Goal: Task Accomplishment & Management: Use online tool/utility

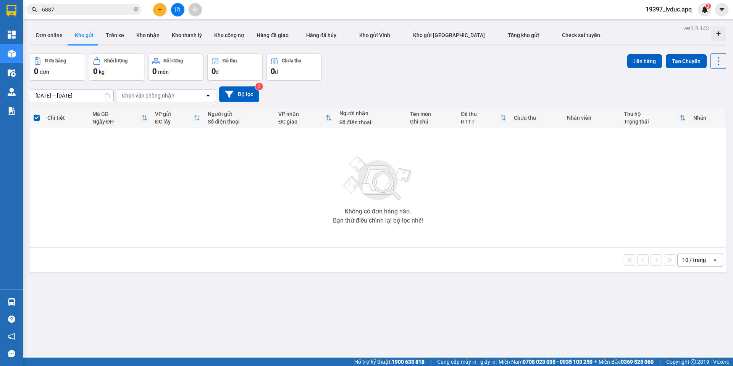
click at [87, 36] on button "Kho gửi" at bounding box center [84, 35] width 31 height 18
click at [241, 101] on button "Bộ lọc" at bounding box center [239, 94] width 40 height 16
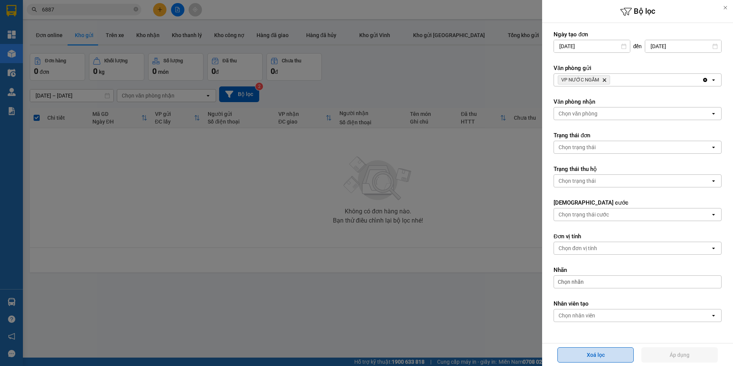
click at [610, 348] on button "Xoá lọc" at bounding box center [596, 354] width 76 height 15
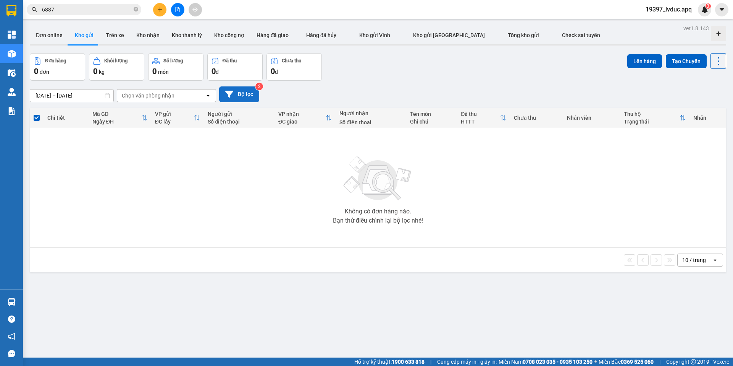
click at [238, 94] on button "Bộ lọc" at bounding box center [239, 94] width 40 height 16
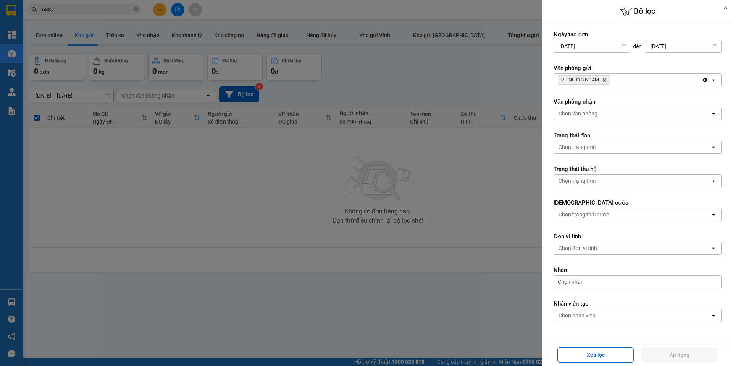
click at [642, 79] on div "VP NƯỚC NGẦM Delete" at bounding box center [628, 80] width 148 height 12
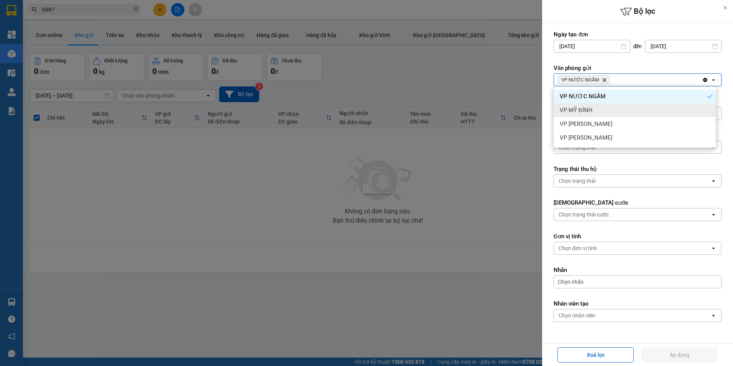
click at [585, 107] on span "VP MỸ ĐÌNH" at bounding box center [576, 110] width 33 height 8
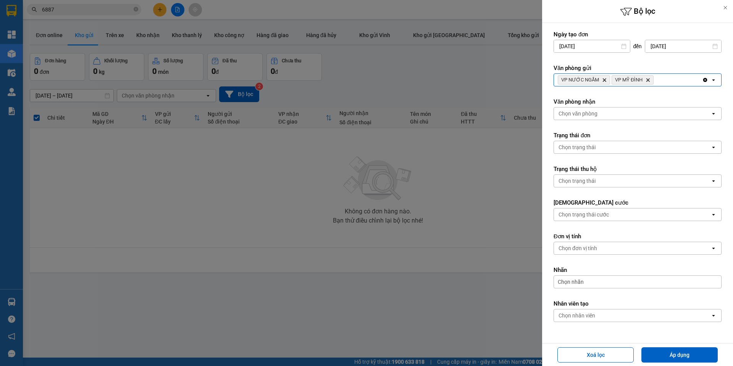
click at [657, 81] on div "VP NƯỚC NGẦM Delete VP MỸ ĐÌNH Delete" at bounding box center [628, 80] width 148 height 12
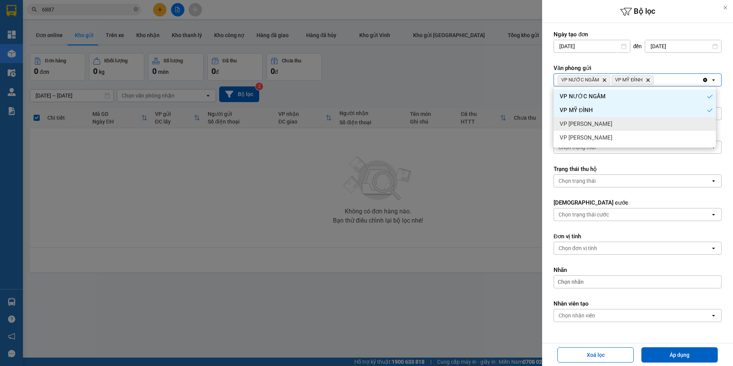
click at [618, 127] on div "VP [PERSON_NAME]" at bounding box center [635, 124] width 162 height 14
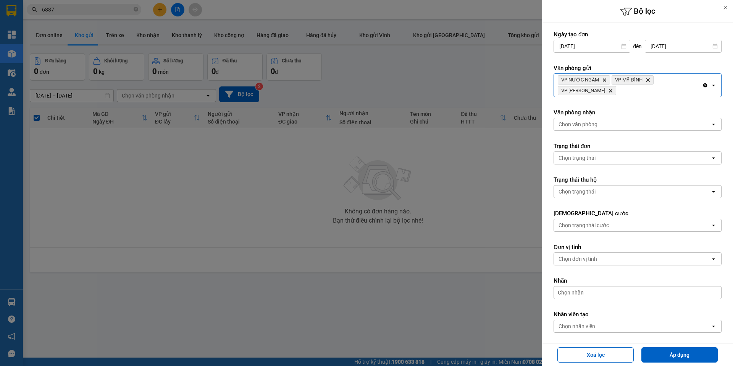
click at [688, 82] on div "VP NƯỚC NGẦM Delete VP MỸ ĐÌNH Delete VP NGỌC HỒI Delete" at bounding box center [628, 85] width 148 height 23
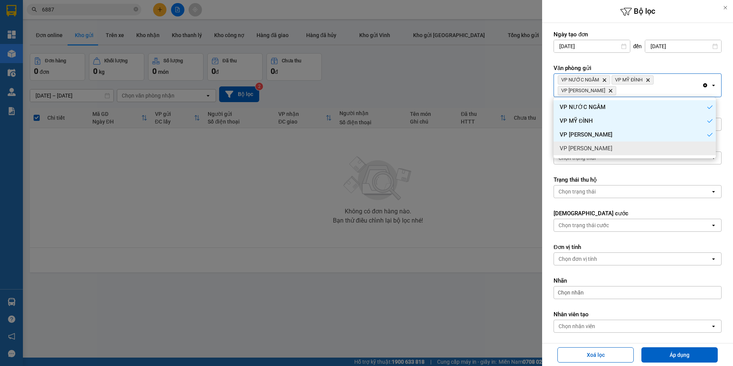
click at [636, 148] on div "VP [PERSON_NAME]" at bounding box center [635, 148] width 162 height 14
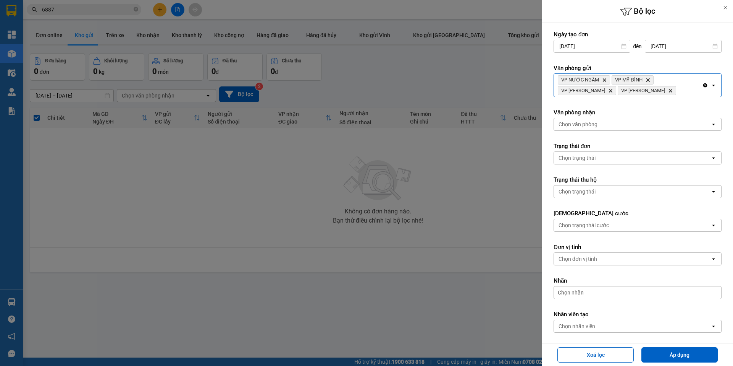
scroll to position [32, 0]
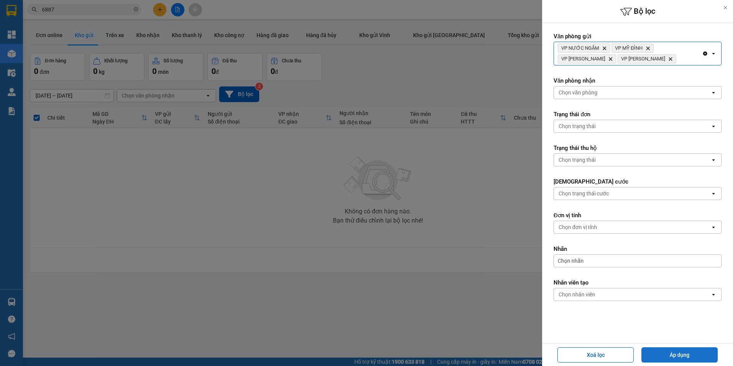
click at [667, 347] on button "Áp dụng" at bounding box center [680, 354] width 76 height 15
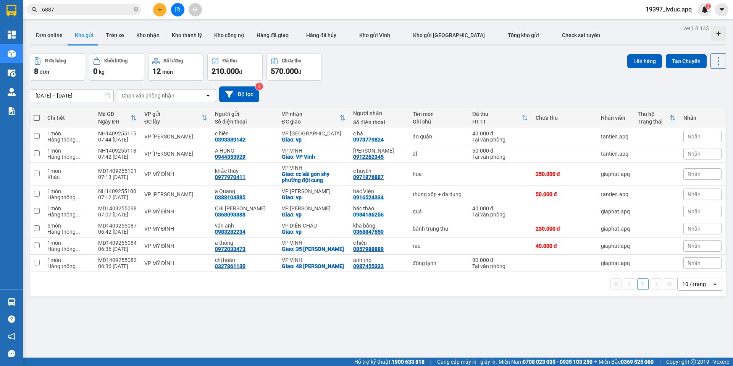
drag, startPoint x: 235, startPoint y: 89, endPoint x: 427, endPoint y: 75, distance: 193.0
click at [428, 75] on div "ver 1.8.143 Đơn online Kho gửi Trên xe Kho nhận Kho thanh lý Kho công nợ Hàng đ…" at bounding box center [378, 206] width 703 height 366
click at [236, 99] on button "Bộ lọc" at bounding box center [239, 94] width 40 height 16
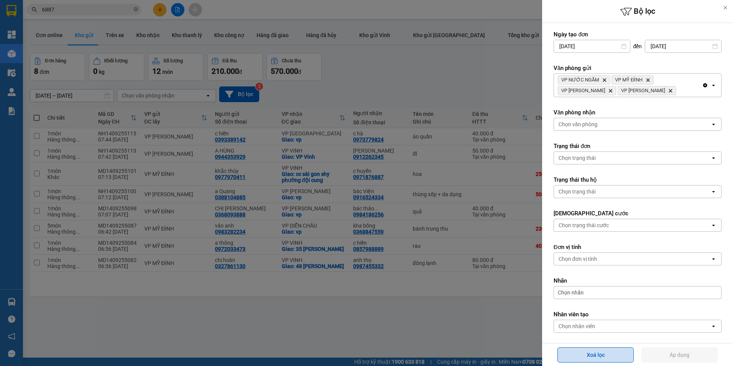
click at [581, 348] on button "Xoá lọc" at bounding box center [596, 354] width 76 height 15
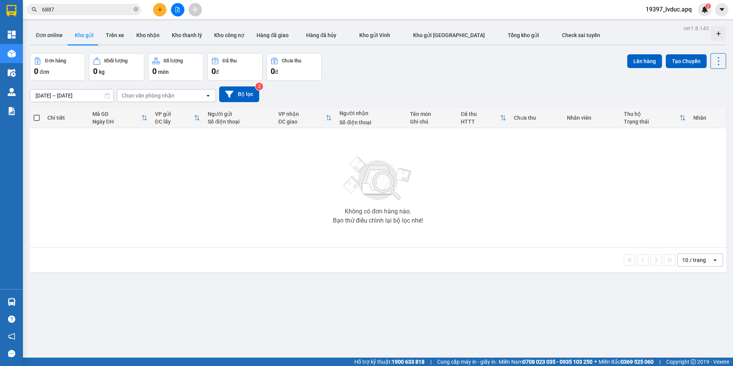
click at [557, 76] on div "Đơn hàng 0 đơn Khối lượng 0 kg Số lượng 0 món Đã thu 0 đ Chưa thu 0 đ Lên hàng …" at bounding box center [378, 67] width 697 height 28
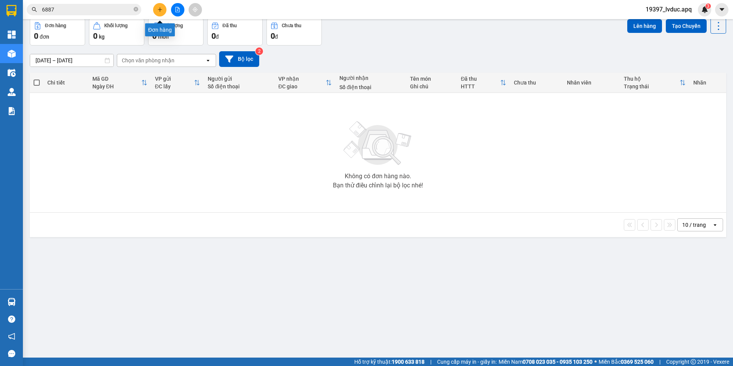
click at [155, 6] on button at bounding box center [159, 9] width 13 height 13
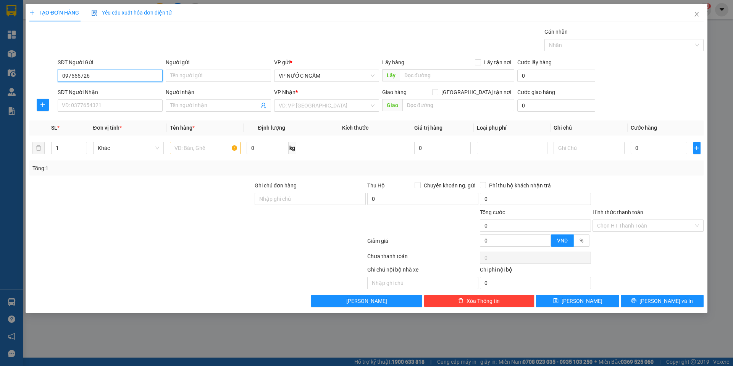
type input "0975557263"
drag, startPoint x: 74, startPoint y: 94, endPoint x: 79, endPoint y: 99, distance: 7.0
click at [74, 94] on div "0975557263 - liên lê" at bounding box center [110, 91] width 96 height 8
type input "liên lê"
type input "0975557263"
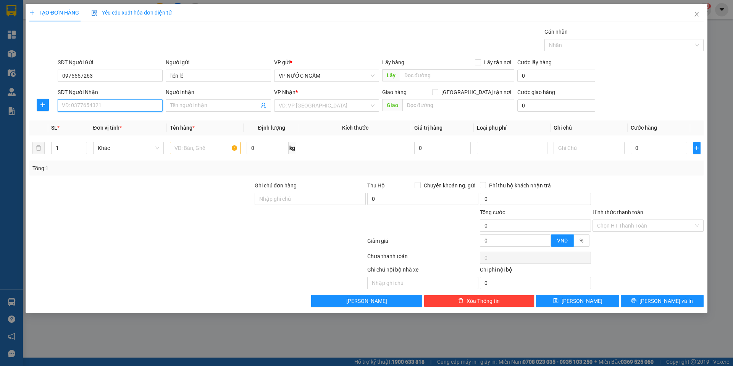
click at [91, 107] on input "SĐT Người Nhận" at bounding box center [110, 105] width 105 height 12
type input "0394323211"
click at [108, 120] on div "0394323211 - [PERSON_NAME]" at bounding box center [110, 121] width 96 height 8
type input "[PERSON_NAME]"
checkbox input "true"
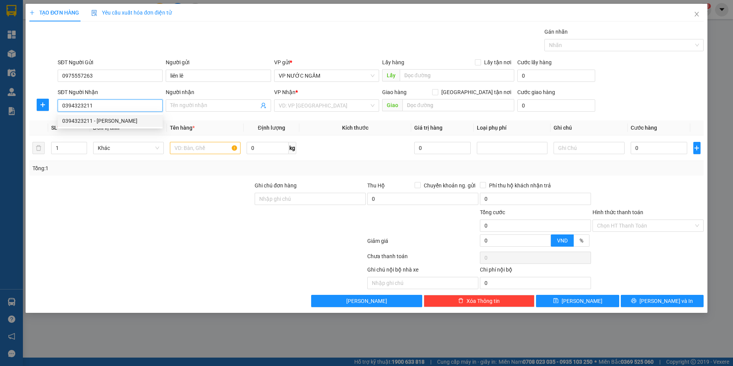
type input "86 [PERSON_NAME]"
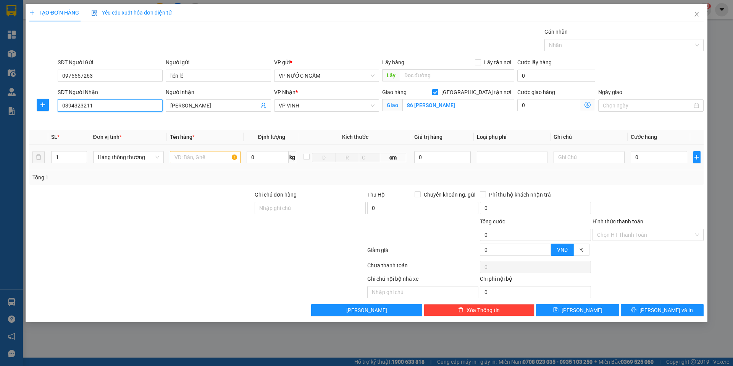
type input "0394323211"
click at [205, 155] on input "text" at bounding box center [205, 157] width 71 height 12
type input "chả cốm"
click at [656, 154] on input "0" at bounding box center [659, 157] width 57 height 12
type input "6"
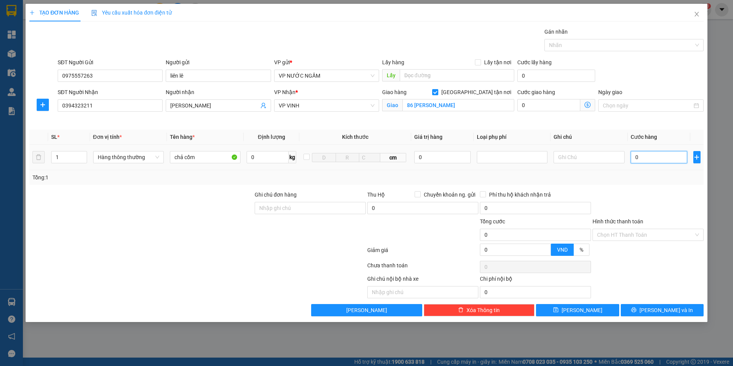
type input "6"
type input "60"
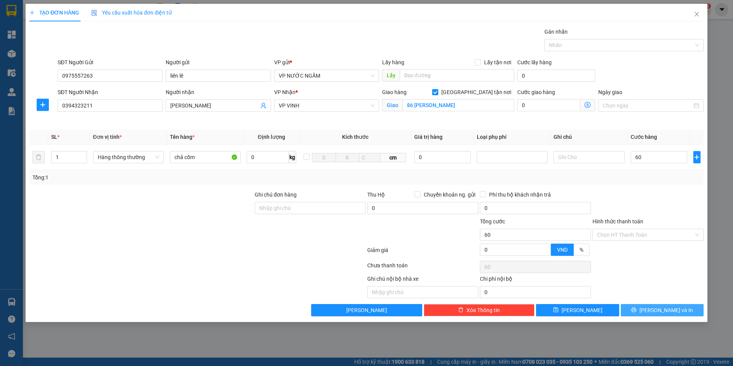
type input "60.000"
drag, startPoint x: 664, startPoint y: 304, endPoint x: 662, endPoint y: 314, distance: 10.5
click at [662, 314] on button "[PERSON_NAME] và In" at bounding box center [662, 310] width 83 height 12
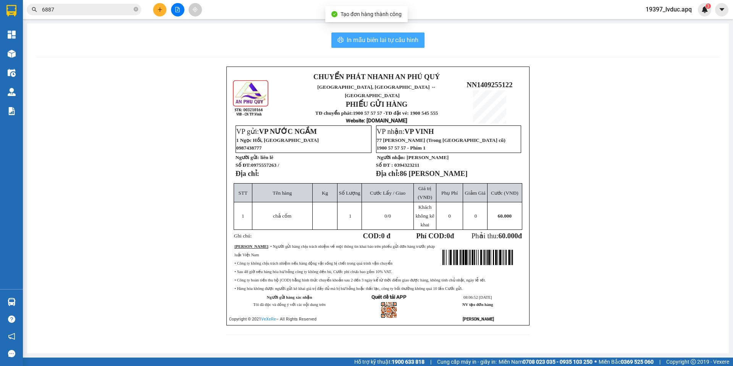
drag, startPoint x: 372, startPoint y: 30, endPoint x: 373, endPoint y: 35, distance: 5.1
click at [373, 32] on div "In mẫu biên lai tự cấu hình CHUYỂN PHÁT NHANH AN [GEOGRAPHIC_DATA], [GEOGRAPHIC…" at bounding box center [378, 188] width 702 height 330
click at [373, 35] on button "In mẫu biên lai tự cấu hình" at bounding box center [378, 39] width 93 height 15
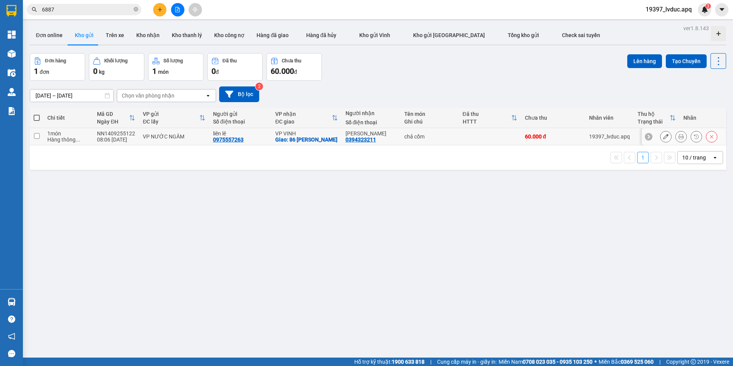
click at [447, 138] on div "chả cốm" at bounding box center [430, 136] width 51 height 6
checkbox input "true"
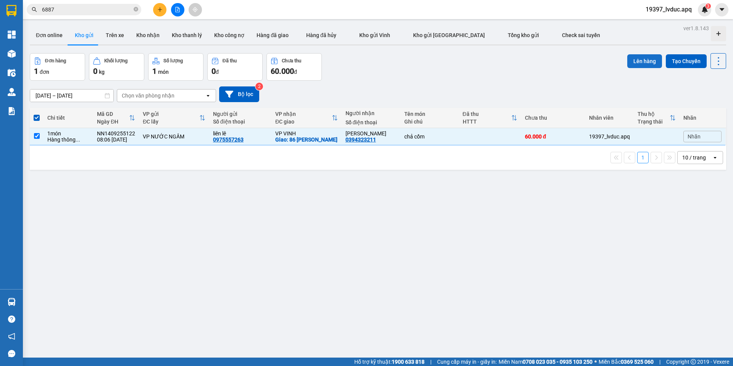
click at [628, 63] on button "Lên hàng" at bounding box center [645, 61] width 35 height 14
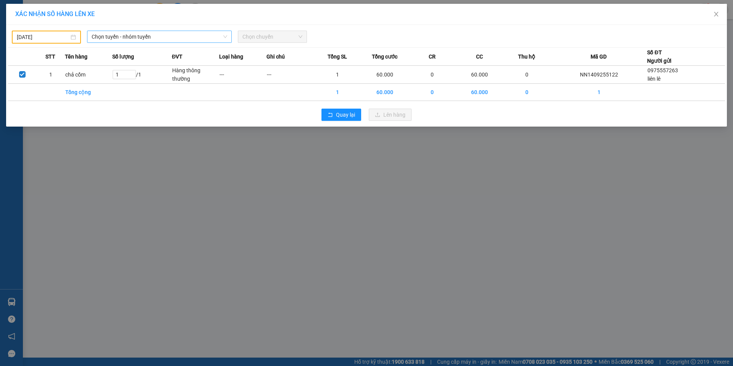
click at [183, 34] on span "Chọn tuyến - nhóm tuyến" at bounding box center [160, 36] width 136 height 11
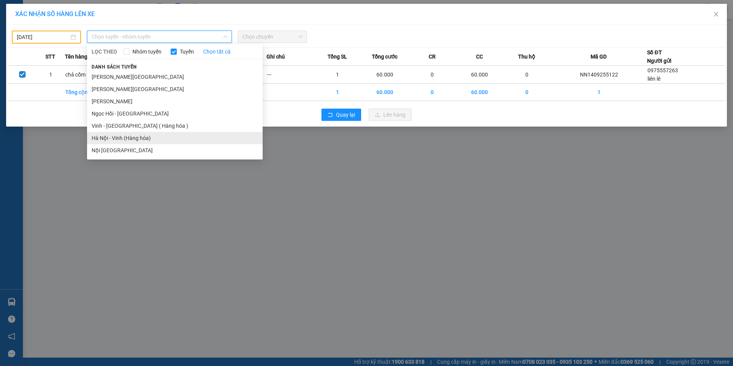
click at [136, 144] on li "Hà Nội - Vinh (Hàng hóa)" at bounding box center [175, 138] width 176 height 12
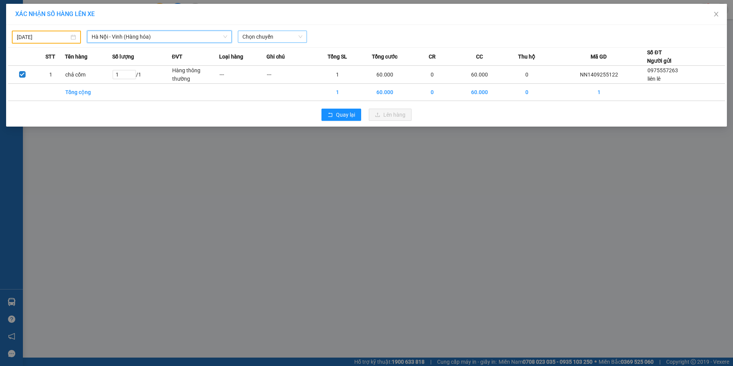
click at [272, 40] on span "Chọn chuyến" at bounding box center [273, 36] width 60 height 11
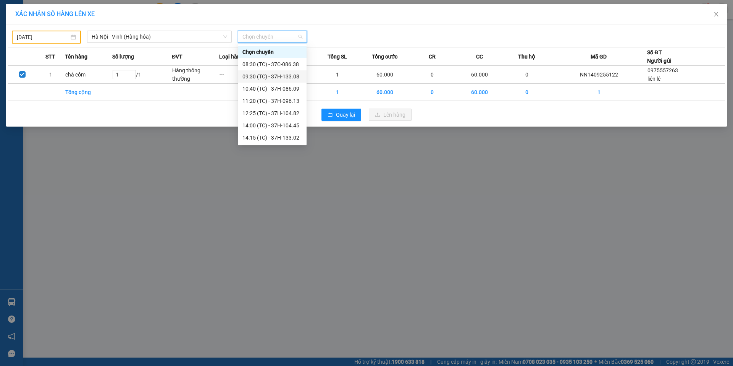
click at [62, 36] on input "[DATE]" at bounding box center [43, 37] width 52 height 8
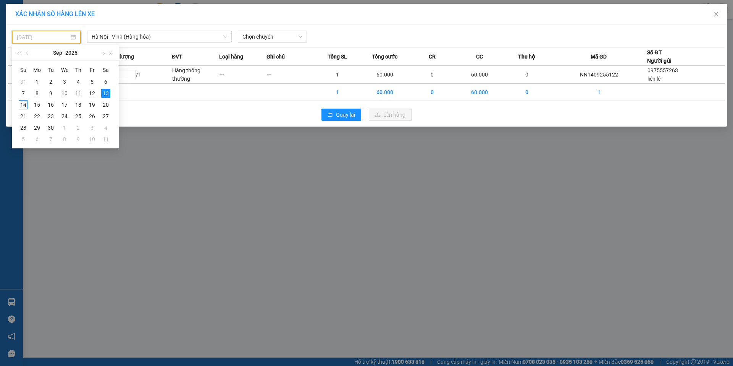
click at [24, 108] on div "14" at bounding box center [23, 104] width 9 height 9
type input "[DATE]"
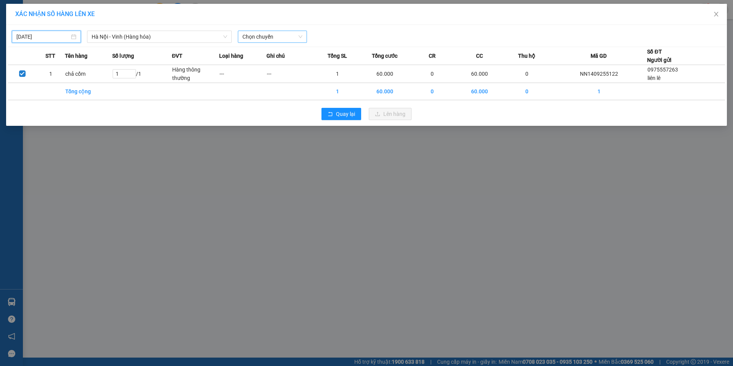
click at [271, 38] on span "Chọn chuyến" at bounding box center [273, 36] width 60 height 11
click at [261, 65] on div "08:30 (TC) - 37H-086.38" at bounding box center [273, 64] width 60 height 8
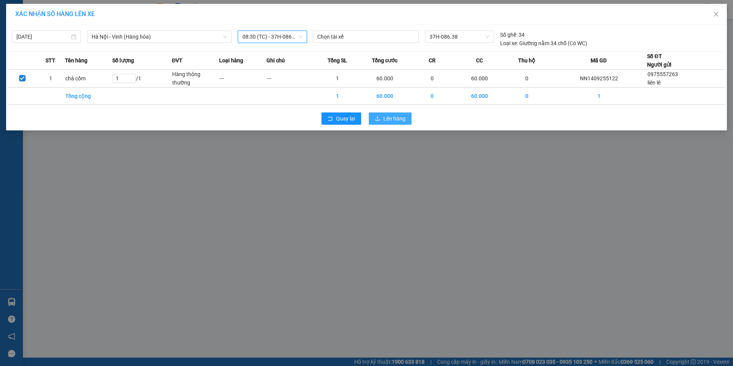
click at [381, 121] on button "Lên hàng" at bounding box center [390, 118] width 43 height 12
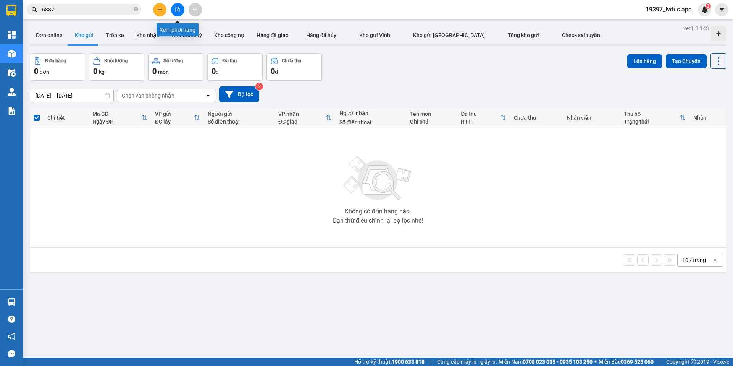
click at [177, 6] on button at bounding box center [177, 9] width 13 height 13
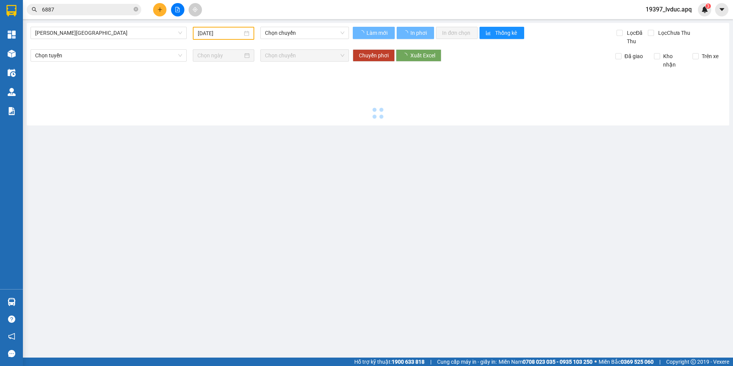
type input "[DATE]"
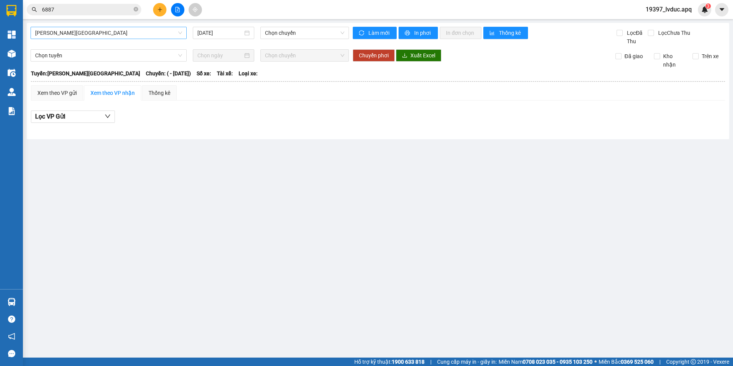
click at [139, 33] on span "[PERSON_NAME][GEOGRAPHIC_DATA]" at bounding box center [108, 32] width 147 height 11
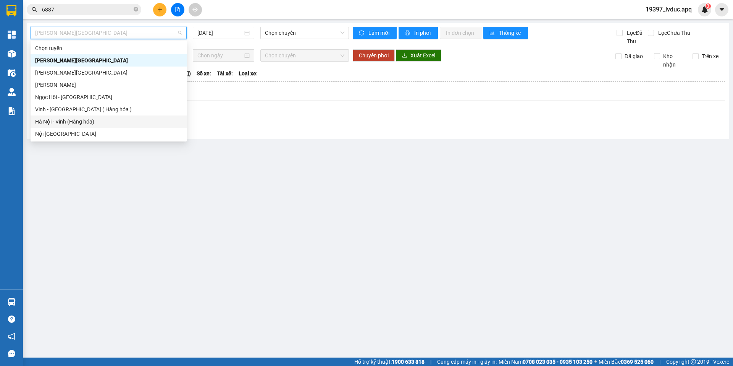
click at [88, 121] on div "Hà Nội - Vinh (Hàng hóa)" at bounding box center [108, 121] width 147 height 8
type input "[DATE]"
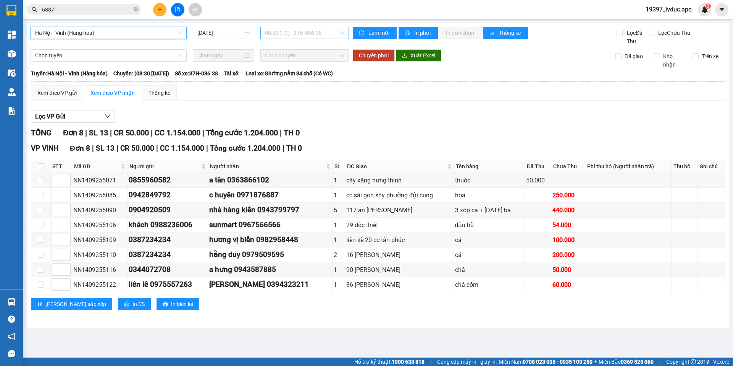
click at [273, 31] on span "08:30 (TC) - 37H-086.38" at bounding box center [304, 32] width 79 height 11
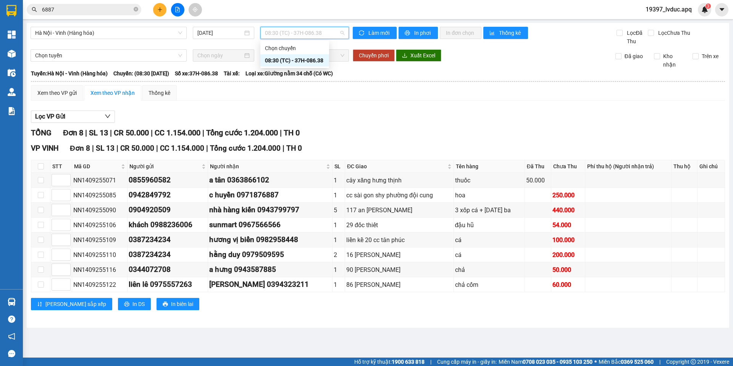
click at [290, 57] on div "08:30 (TC) - 37H-086.38" at bounding box center [295, 60] width 60 height 8
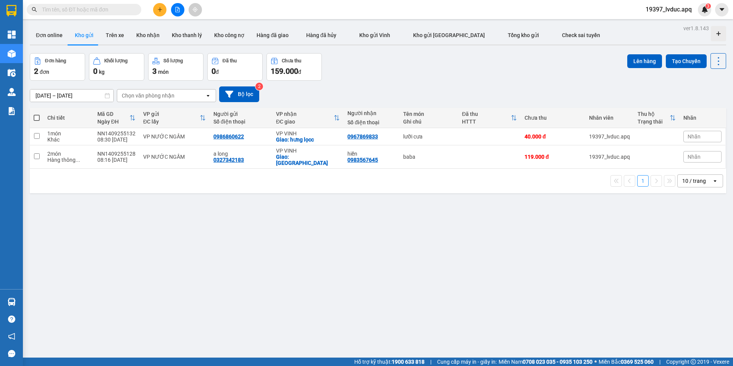
click at [38, 117] on span at bounding box center [37, 118] width 6 height 6
click at [37, 114] on input "checkbox" at bounding box center [37, 114] width 0 height 0
checkbox input "true"
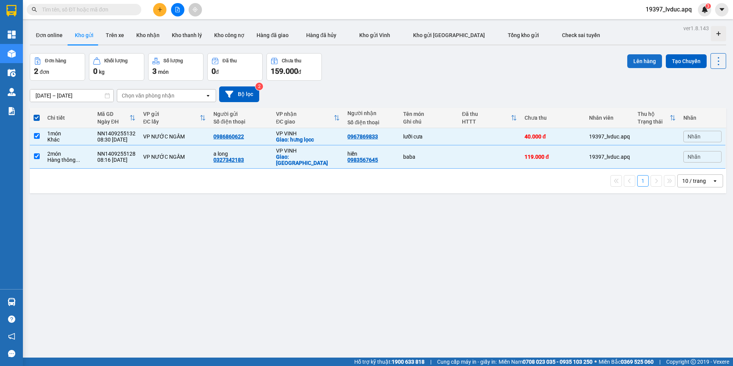
click at [629, 62] on button "Lên hàng" at bounding box center [645, 61] width 35 height 14
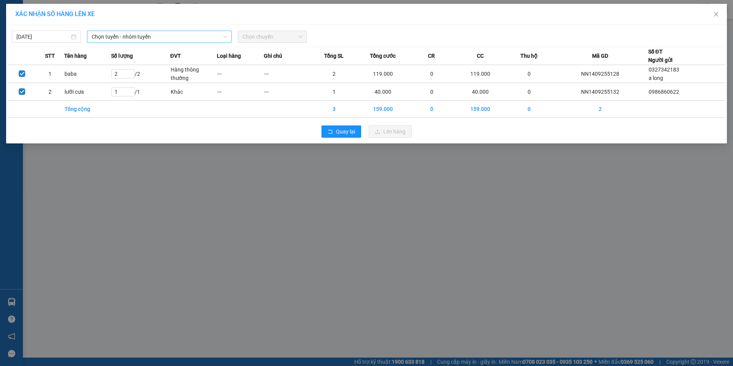
click at [133, 33] on span "Chọn tuyến - nhóm tuyến" at bounding box center [160, 36] width 136 height 11
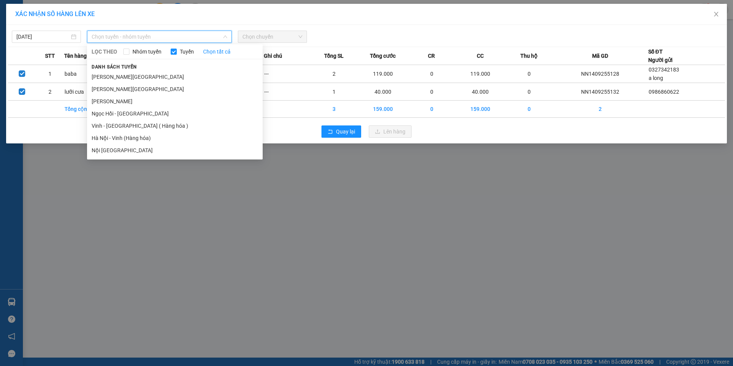
click at [149, 138] on li "Hà Nội - Vinh (Hàng hóa)" at bounding box center [175, 138] width 176 height 12
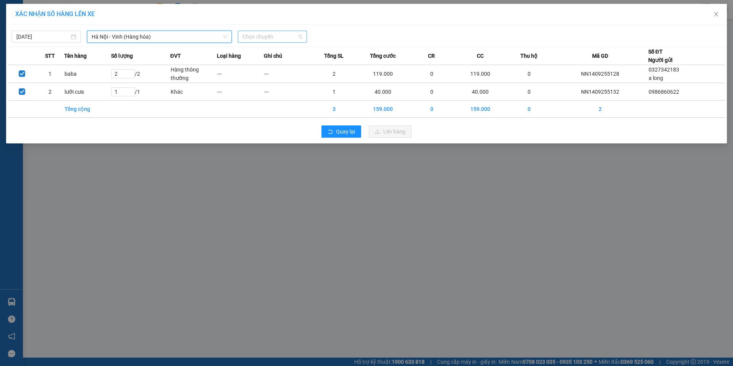
click at [282, 40] on span "Chọn chuyến" at bounding box center [273, 36] width 60 height 11
click at [278, 64] on div "08:30 (TC) - 37H-086.38" at bounding box center [273, 64] width 60 height 8
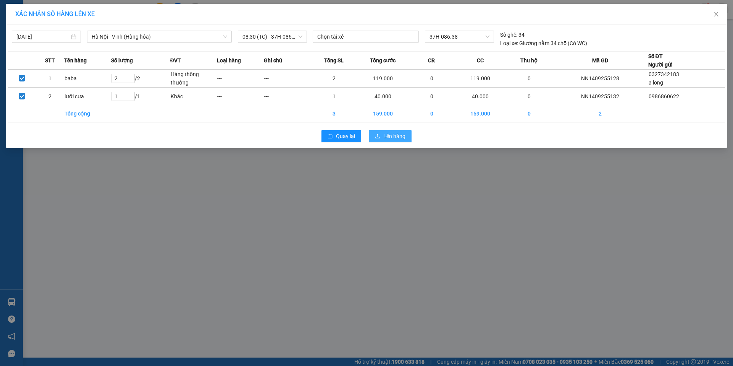
click at [390, 140] on span "Lên hàng" at bounding box center [395, 136] width 22 height 8
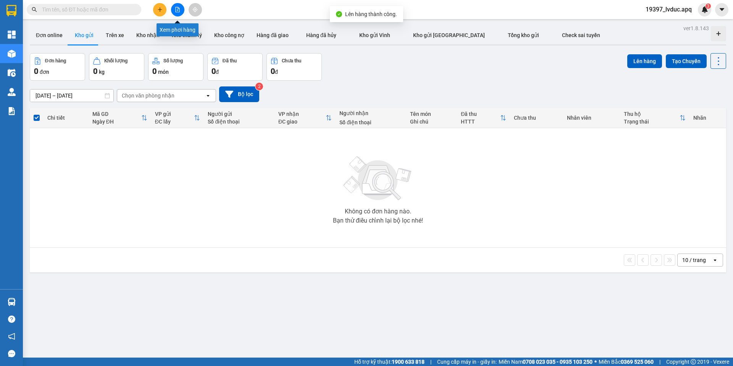
click at [182, 10] on button at bounding box center [177, 9] width 13 height 13
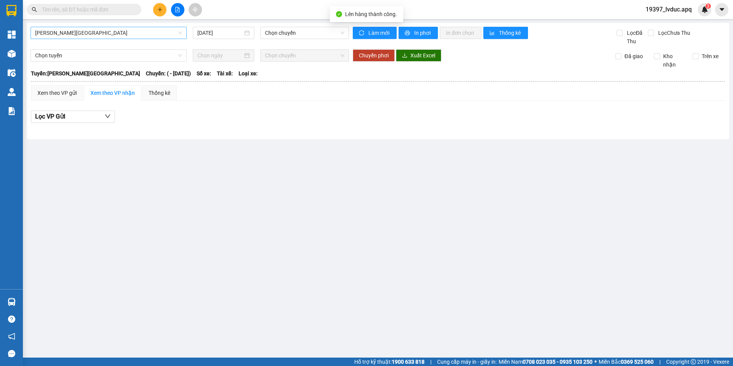
click at [144, 29] on span "[PERSON_NAME][GEOGRAPHIC_DATA]" at bounding box center [108, 32] width 147 height 11
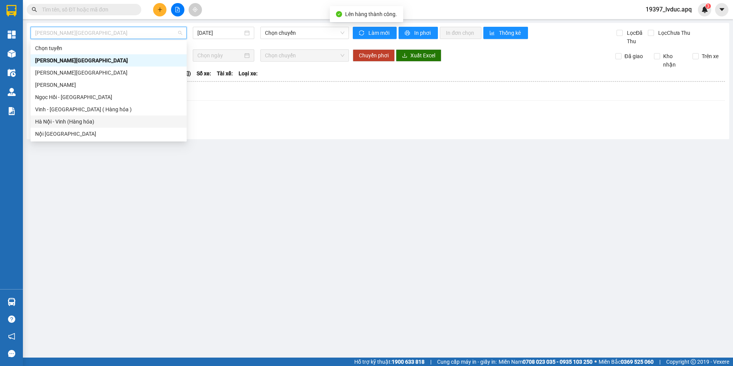
drag, startPoint x: 107, startPoint y: 121, endPoint x: 112, endPoint y: 122, distance: 4.6
click at [107, 121] on div "Hà Nội - Vinh (Hàng hóa)" at bounding box center [108, 121] width 147 height 8
type input "[DATE]"
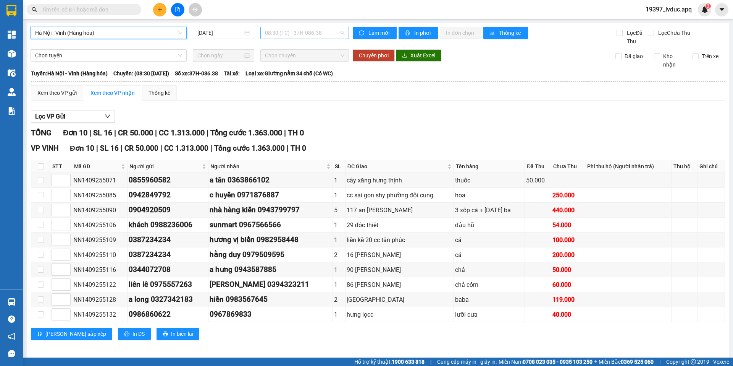
click at [284, 32] on span "08:30 (TC) - 37H-086.38" at bounding box center [304, 32] width 79 height 11
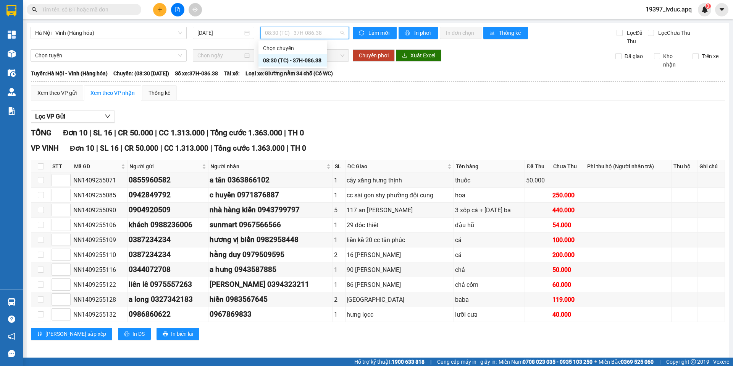
click at [293, 58] on div "08:30 (TC) - 37H-086.38" at bounding box center [293, 60] width 60 height 8
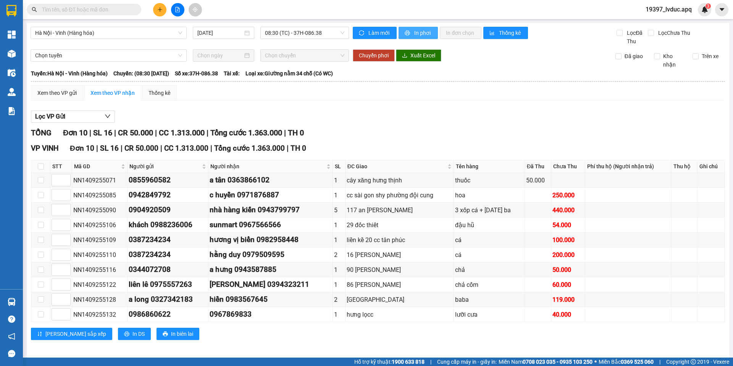
click at [421, 33] on span "In phơi" at bounding box center [423, 33] width 18 height 8
click at [116, 6] on input "text" at bounding box center [87, 9] width 90 height 8
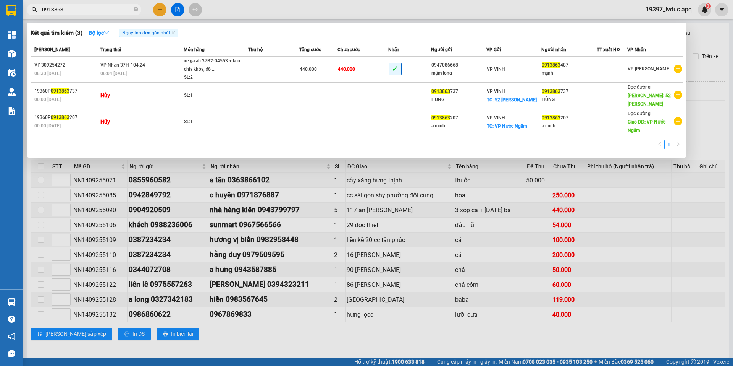
type input "0913863"
